Goal: Transaction & Acquisition: Purchase product/service

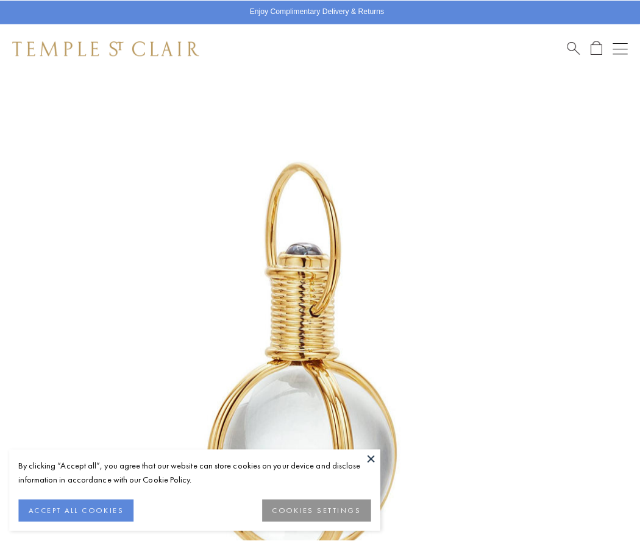
scroll to position [316, 0]
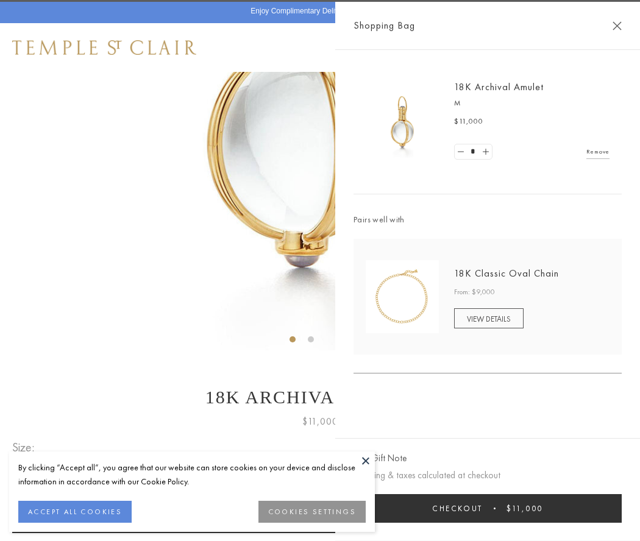
click at [488, 508] on button "Checkout $11,000" at bounding box center [488, 508] width 268 height 29
